Goal: Check status

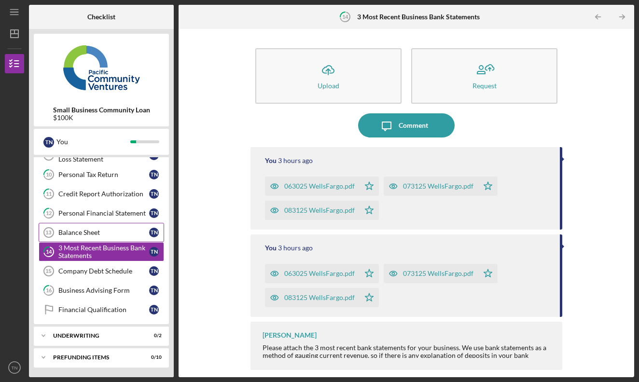
scroll to position [130, 0]
click at [90, 330] on div "Icon/Expander Underwriting 0 / 2" at bounding box center [101, 335] width 135 height 19
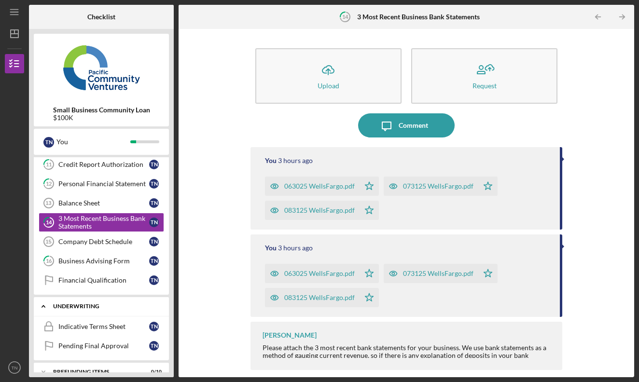
scroll to position [161, 0]
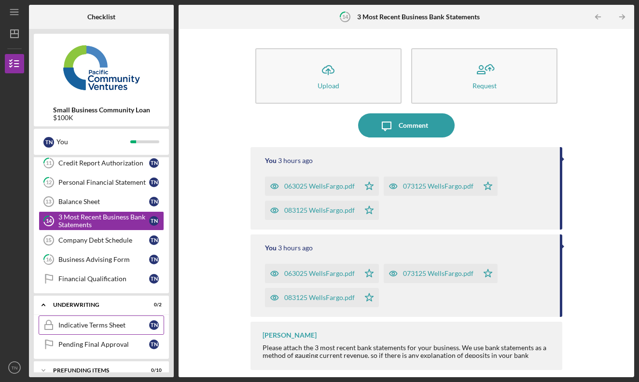
click at [115, 329] on link "Indicative Terms Sheet Indicative Terms Sheet T N" at bounding box center [101, 324] width 125 height 19
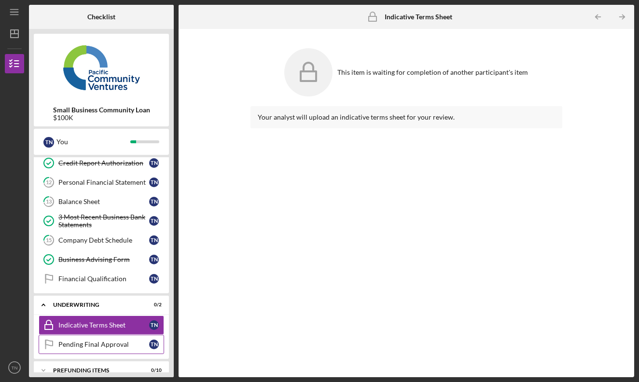
click at [109, 347] on div "Pending Final Approval" at bounding box center [103, 344] width 91 height 8
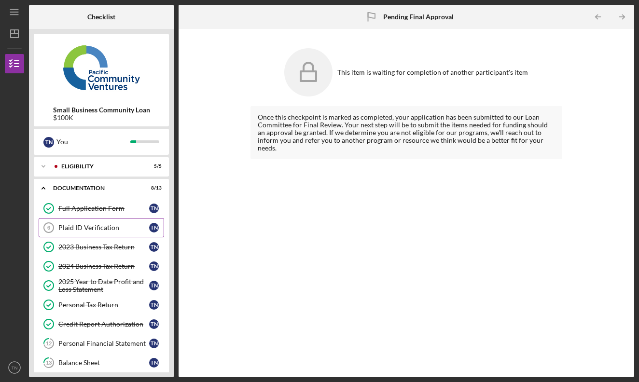
click at [105, 230] on div "Plaid ID Verification" at bounding box center [103, 228] width 91 height 8
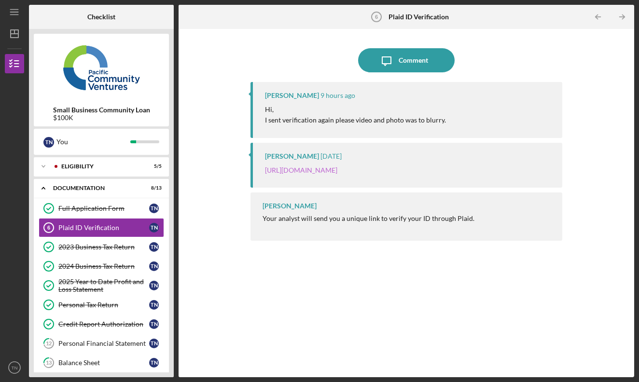
click at [337, 172] on link "[URL][DOMAIN_NAME]" at bounding box center [301, 170] width 72 height 8
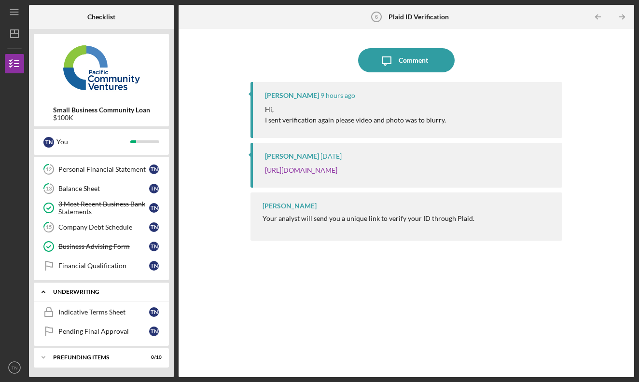
scroll to position [174, 0]
